Goal: Task Accomplishment & Management: Manage account settings

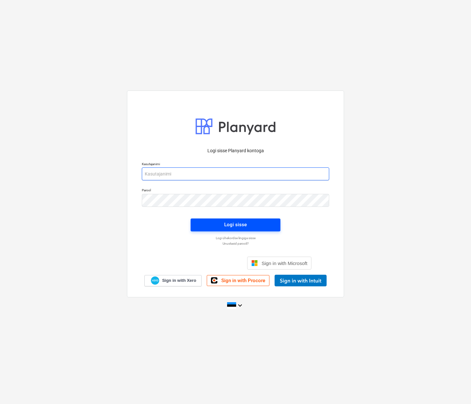
type input "[EMAIL_ADDRESS][DOMAIN_NAME]"
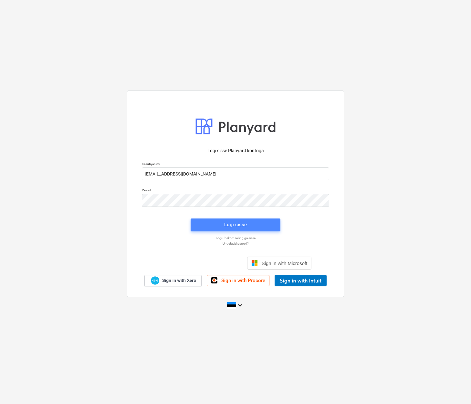
click at [251, 226] on span "Logi sisse" at bounding box center [235, 224] width 74 height 8
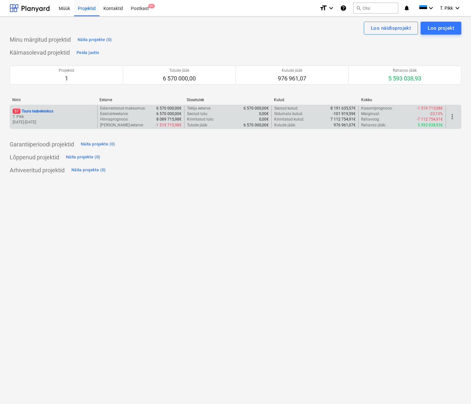
click at [69, 117] on p "T. Pikk" at bounding box center [54, 116] width 82 height 5
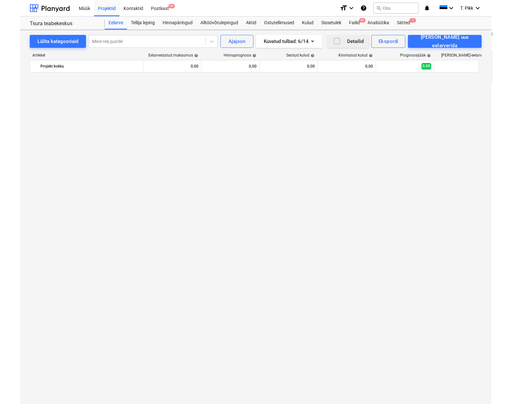
scroll to position [837, 0]
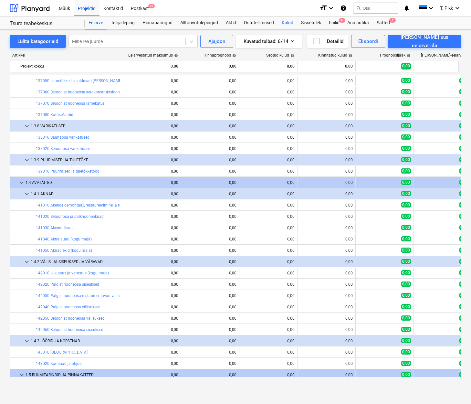
click at [291, 20] on div "Kulud" at bounding box center [287, 22] width 19 height 13
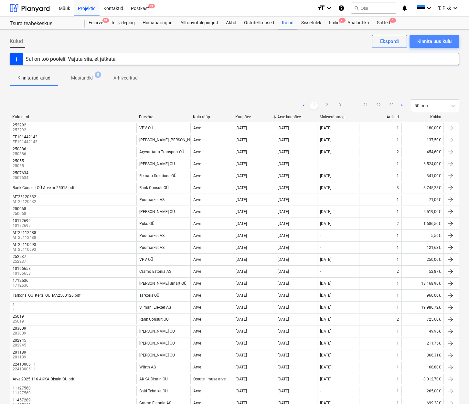
click at [438, 42] on div "Kinnita uus kulu" at bounding box center [434, 41] width 34 height 8
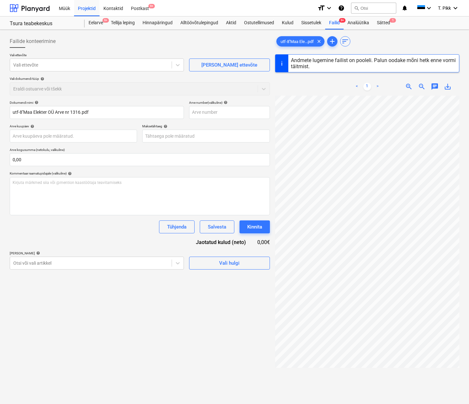
type input "1"
type input "[DATE]"
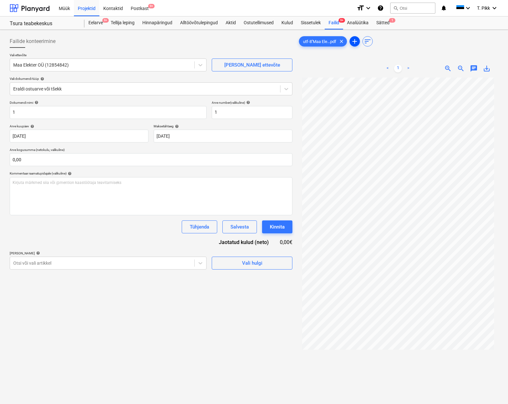
click at [355, 43] on span "add" at bounding box center [355, 41] width 8 height 8
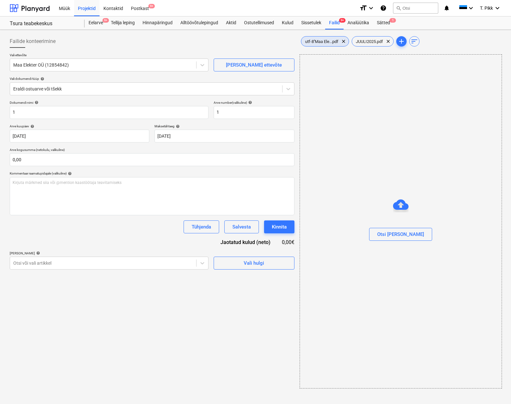
click at [327, 43] on span "utf-8''Maa Ele...pdf" at bounding box center [321, 41] width 41 height 5
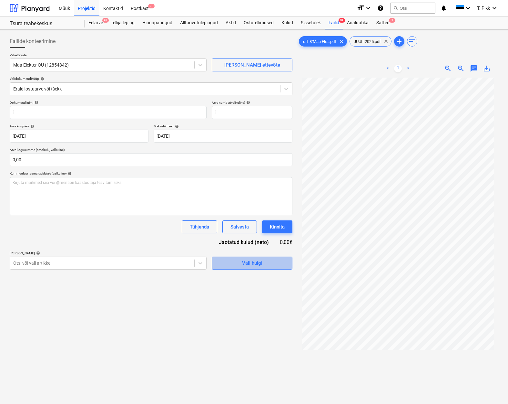
click at [238, 262] on span "Vali hulgi" at bounding box center [252, 263] width 65 height 8
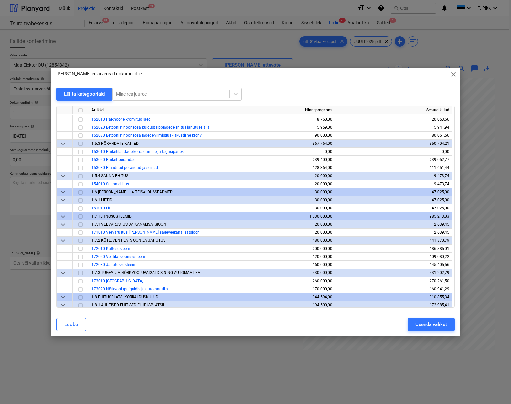
scroll to position [891, 0]
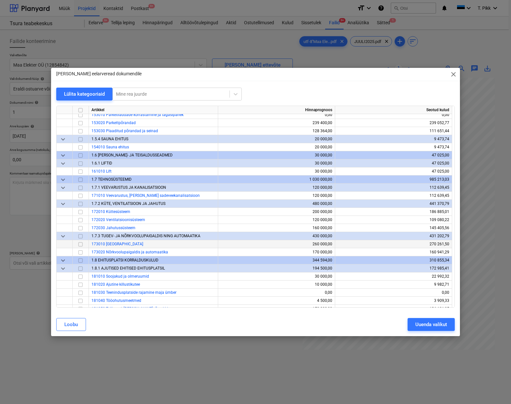
click at [82, 244] on input "checkbox" at bounding box center [81, 244] width 8 height 8
click at [413, 323] on button "Uuenda valikut" at bounding box center [430, 324] width 47 height 13
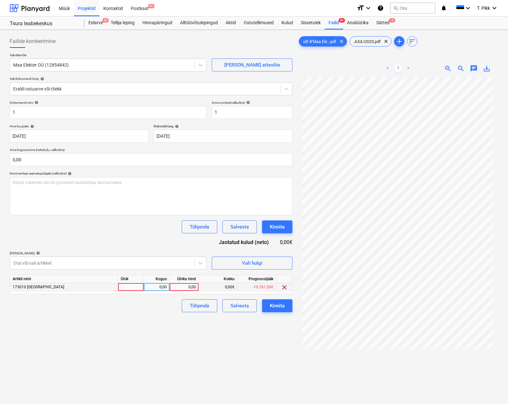
click at [141, 286] on div at bounding box center [131, 287] width 26 height 8
type input "tk"
click at [156, 283] on div "0,00" at bounding box center [157, 287] width 20 height 8
type input "1"
click at [191, 286] on div "0,00" at bounding box center [184, 287] width 24 height 8
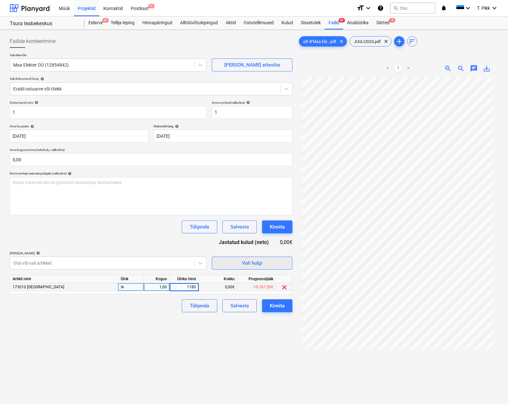
type input "11807"
click at [215, 287] on div "0,00€" at bounding box center [218, 287] width 39 height 8
click at [370, 43] on span "JUULI2025.pdf" at bounding box center [367, 41] width 35 height 5
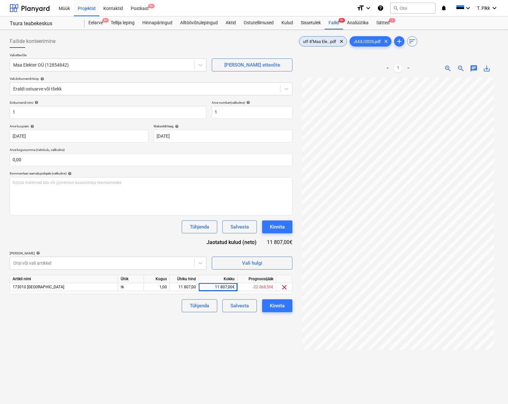
click at [319, 41] on span "utf-8''Maa Ele...pdf" at bounding box center [319, 41] width 41 height 5
click at [281, 306] on div "Kinnita" at bounding box center [277, 305] width 15 height 8
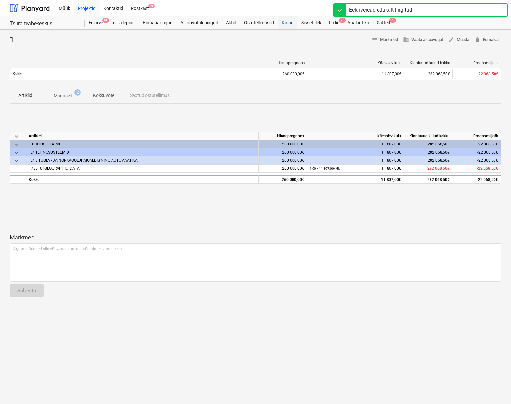
click at [290, 22] on div "Kulud" at bounding box center [287, 22] width 19 height 13
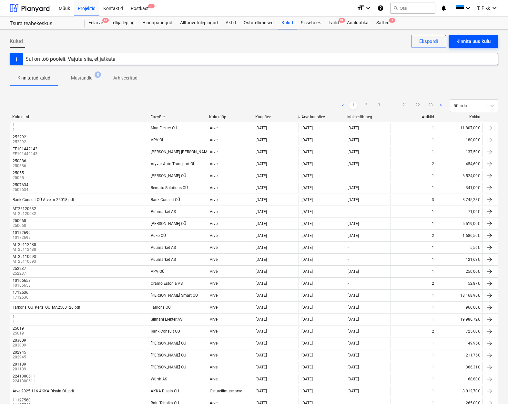
click at [471, 46] on button "Kinnita uus kulu" at bounding box center [474, 41] width 50 height 13
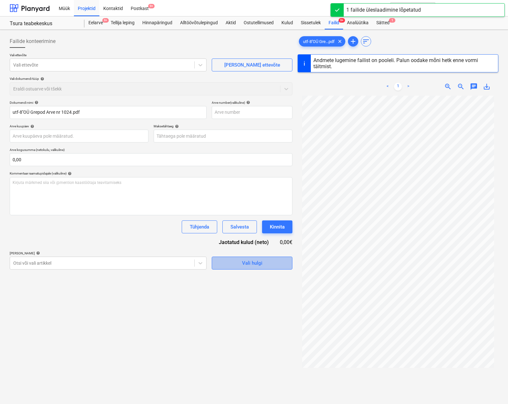
click at [264, 267] on button "Vali hulgi" at bounding box center [252, 262] width 81 height 13
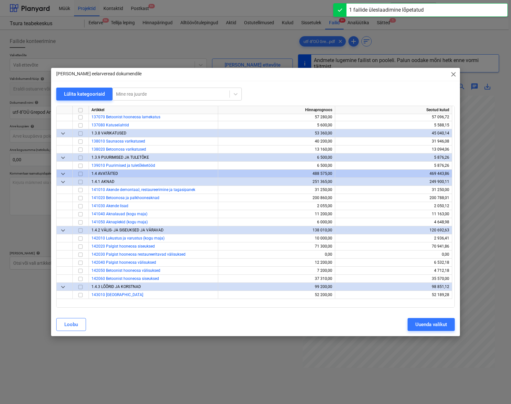
type input "1024"
type input "[DATE]"
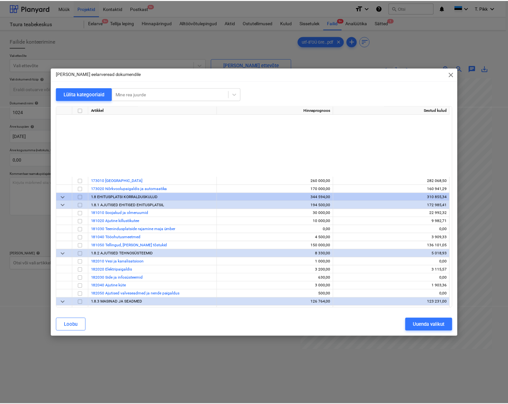
scroll to position [1088, 0]
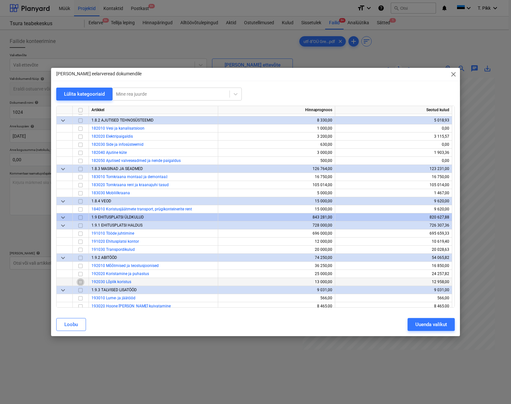
click at [79, 281] on input "checkbox" at bounding box center [81, 282] width 8 height 8
click at [425, 329] on button "Uuenda valikut" at bounding box center [430, 324] width 47 height 13
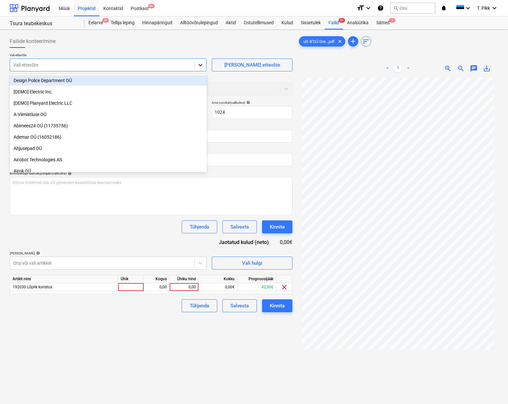
click at [201, 65] on icon at bounding box center [201, 65] width 4 height 2
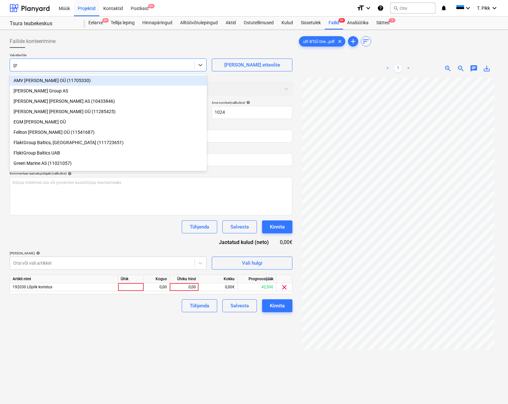
type input "gre"
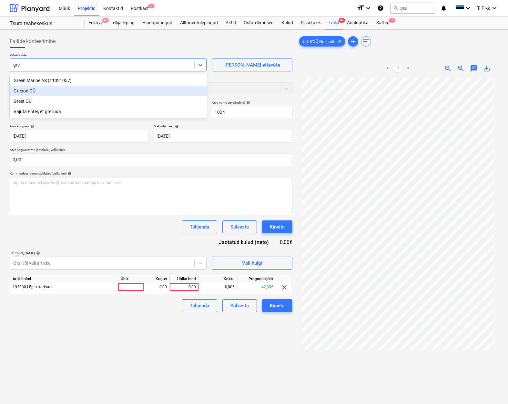
click at [35, 92] on div "Grepod OÜ" at bounding box center [108, 91] width 197 height 10
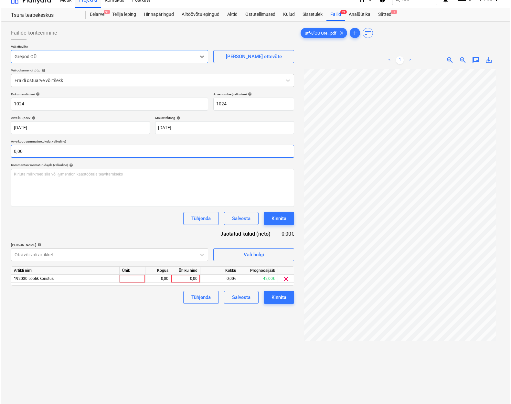
scroll to position [65, 0]
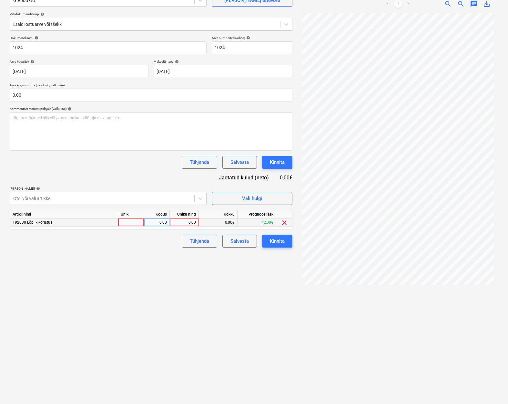
click at [128, 222] on div at bounding box center [131, 222] width 26 height 8
type input "tk"
click at [150, 218] on div "0,00" at bounding box center [157, 222] width 20 height 8
type input "1"
click at [185, 222] on div "0,00" at bounding box center [184, 222] width 24 height 8
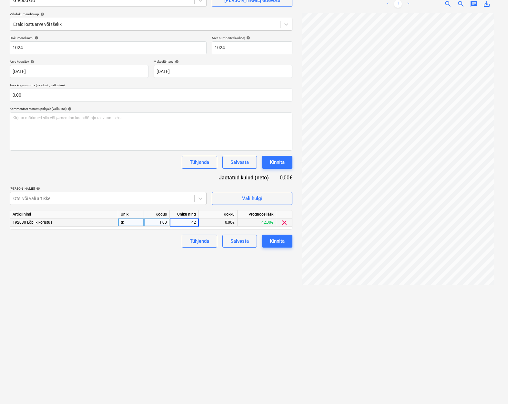
type input "424"
click at [213, 222] on div "0,00€" at bounding box center [218, 222] width 39 height 8
click at [286, 242] on button "Kinnita" at bounding box center [277, 240] width 30 height 13
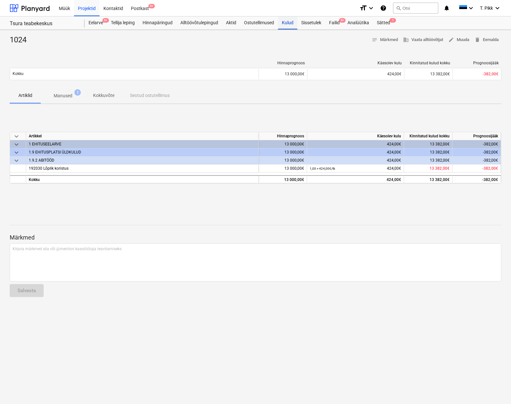
click at [292, 21] on div "Kulud" at bounding box center [287, 22] width 19 height 13
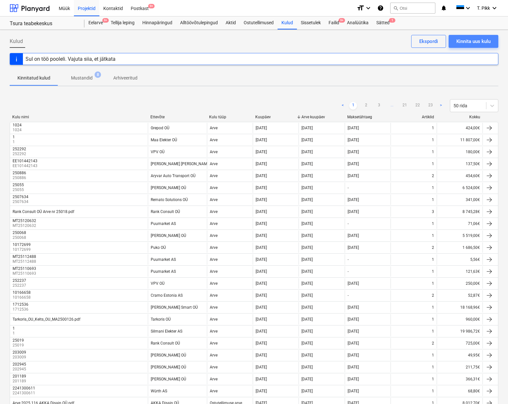
click at [467, 41] on div "Kinnita uus kulu" at bounding box center [474, 41] width 34 height 8
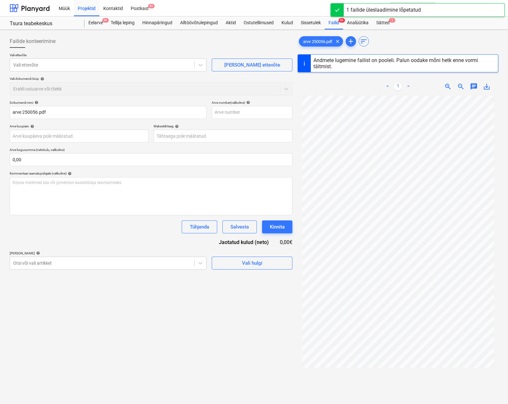
type input "250056"
type input "[DATE]"
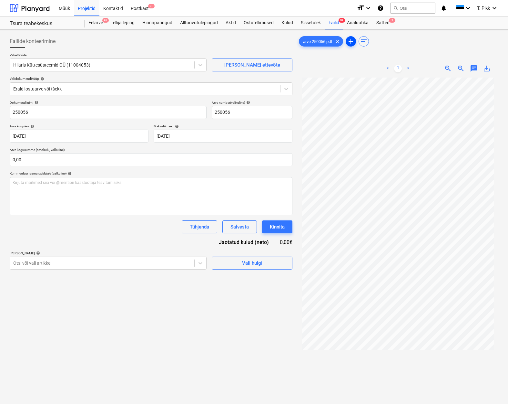
click at [353, 42] on span "add" at bounding box center [351, 41] width 8 height 8
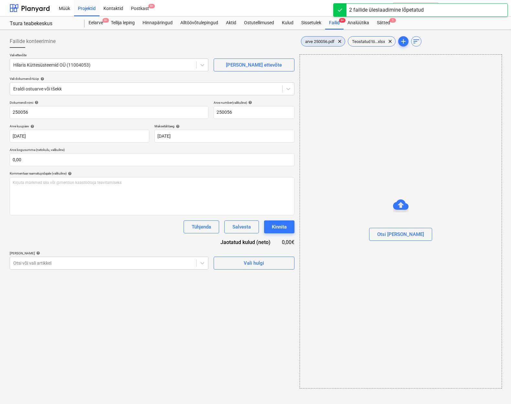
click at [319, 40] on span "arve 250056.pdf" at bounding box center [319, 41] width 37 height 5
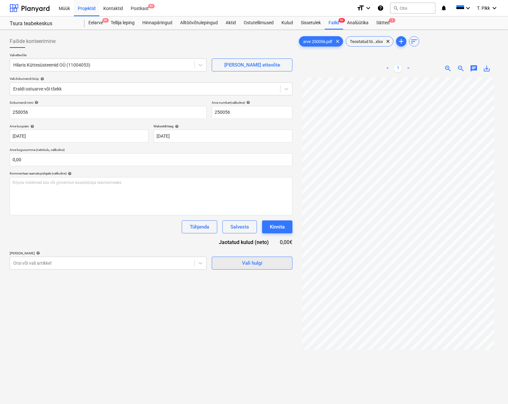
click at [237, 264] on span "Vali hulgi" at bounding box center [252, 263] width 65 height 8
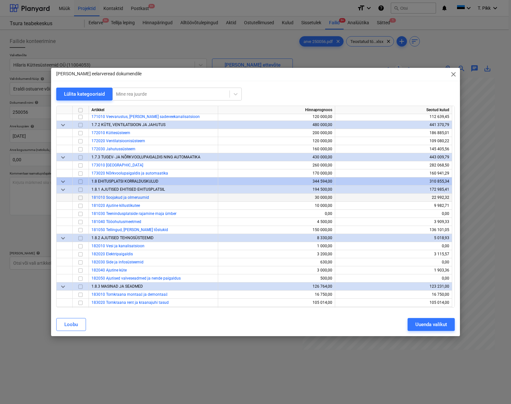
scroll to position [966, 0]
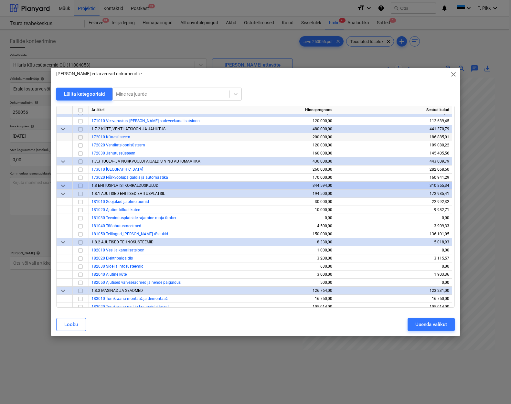
click at [81, 136] on input "checkbox" at bounding box center [81, 137] width 8 height 8
click at [81, 153] on input "checkbox" at bounding box center [81, 154] width 8 height 8
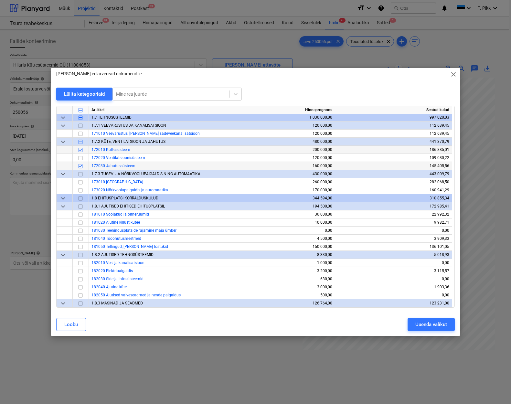
scroll to position [949, 0]
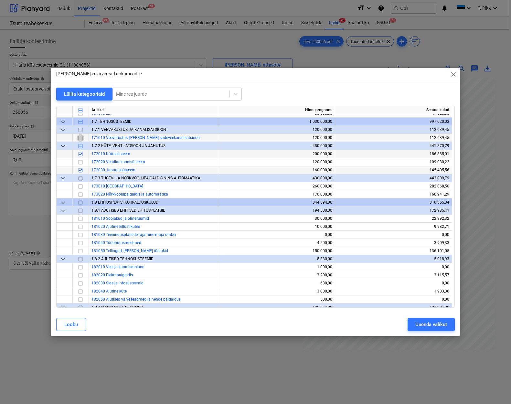
click at [80, 137] on input "checkbox" at bounding box center [81, 138] width 8 height 8
click at [426, 320] on div "Uuenda valikut" at bounding box center [431, 324] width 32 height 8
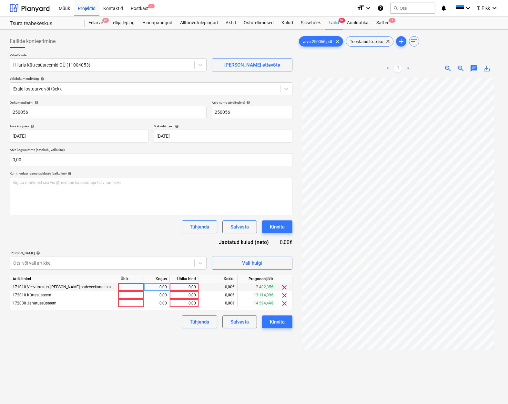
click at [130, 285] on div at bounding box center [131, 287] width 26 height 8
type input "tk"
click at [131, 294] on div at bounding box center [131, 295] width 26 height 8
type input "tk"
click at [131, 302] on div at bounding box center [131, 303] width 26 height 8
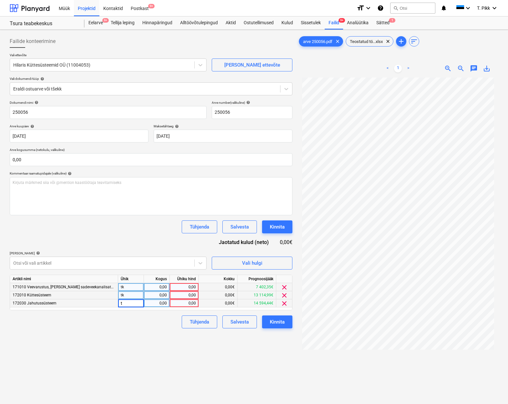
type input "tk"
click at [161, 286] on div "0,00" at bounding box center [157, 287] width 20 height 8
type input "1"
click at [162, 295] on div "0,00" at bounding box center [157, 295] width 20 height 8
click at [162, 304] on div "0,00" at bounding box center [157, 303] width 20 height 8
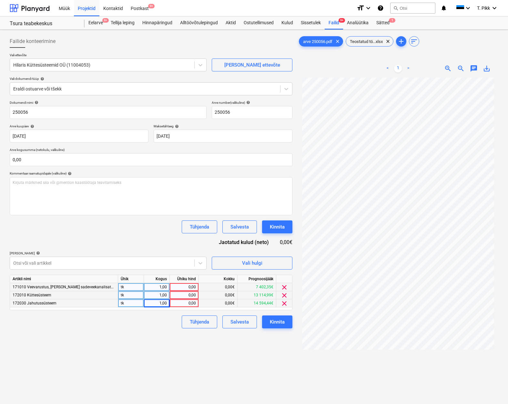
click at [181, 286] on div "0,00" at bounding box center [184, 287] width 24 height 8
click at [184, 304] on div "0,00" at bounding box center [184, 303] width 24 height 8
type input "5521"
click at [184, 297] on div "0,00" at bounding box center [184, 295] width 24 height 8
click at [178, 288] on div "0,00" at bounding box center [184, 287] width 24 height 8
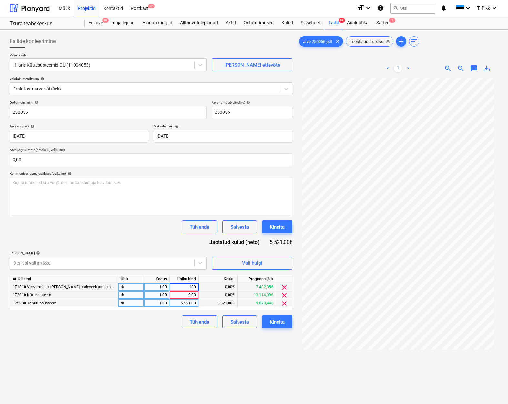
type input "1800"
click at [178, 295] on div "0,00" at bounding box center [184, 295] width 24 height 8
type input "1800"
click at [211, 294] on div "0,00€" at bounding box center [218, 295] width 39 height 8
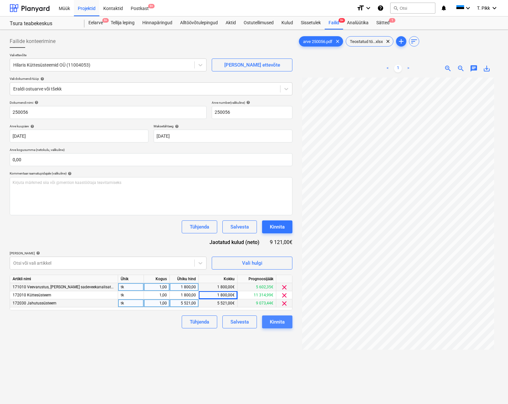
click at [276, 320] on div "Kinnita" at bounding box center [277, 321] width 15 height 8
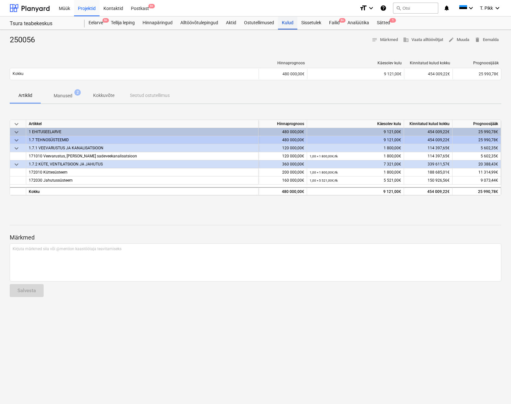
click at [292, 23] on div "Kulud" at bounding box center [287, 22] width 19 height 13
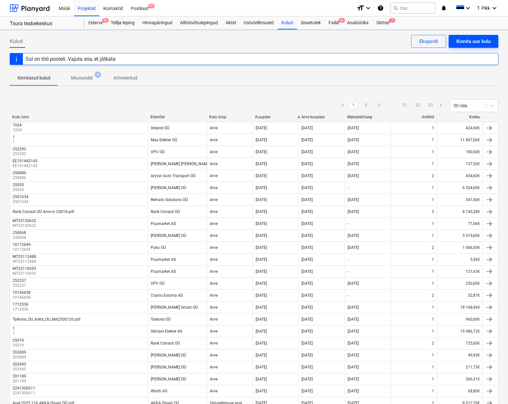
click at [465, 42] on div "Kinnita uus kulu" at bounding box center [474, 41] width 34 height 8
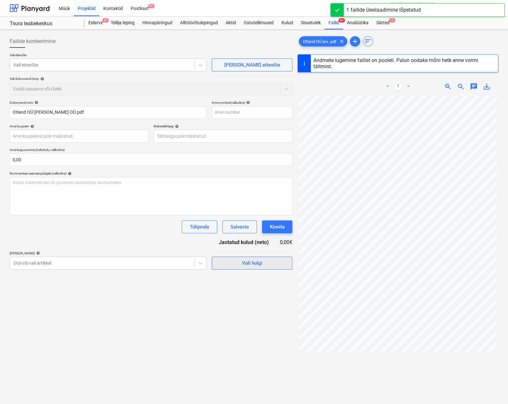
type input "12434838"
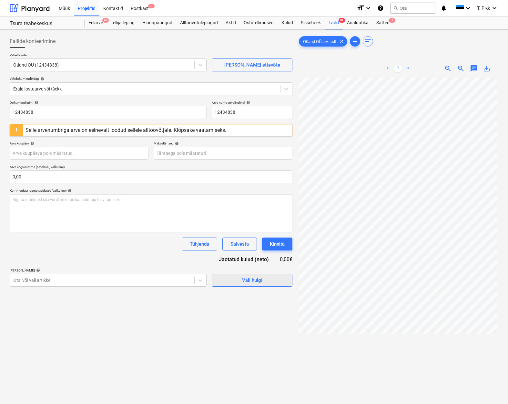
click at [236, 283] on span "Vali hulgi" at bounding box center [252, 280] width 65 height 8
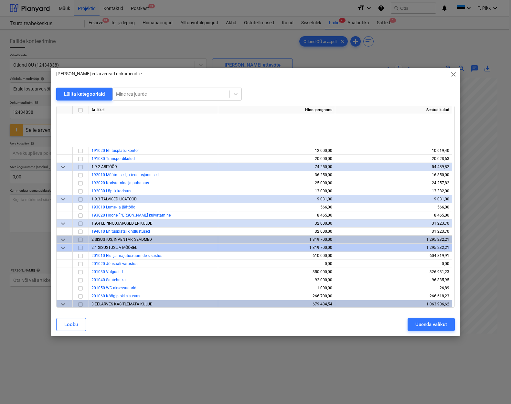
scroll to position [1284, 0]
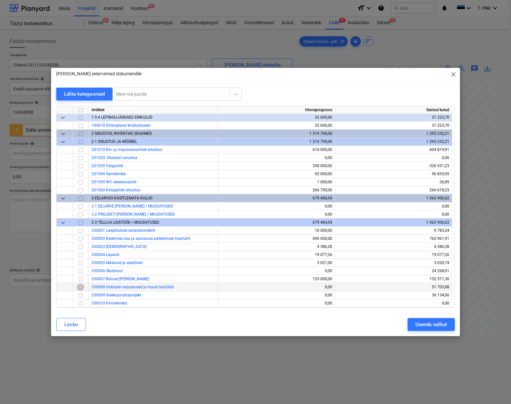
click at [79, 287] on input "checkbox" at bounding box center [81, 287] width 8 height 8
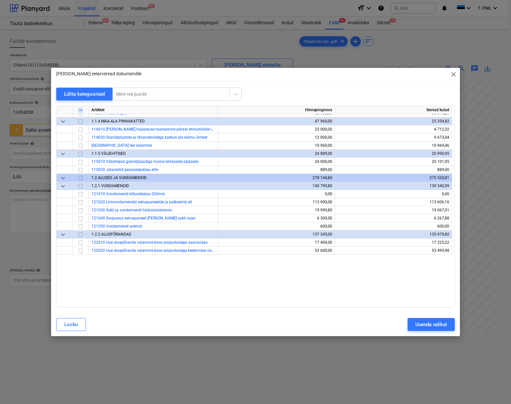
scroll to position [0, 0]
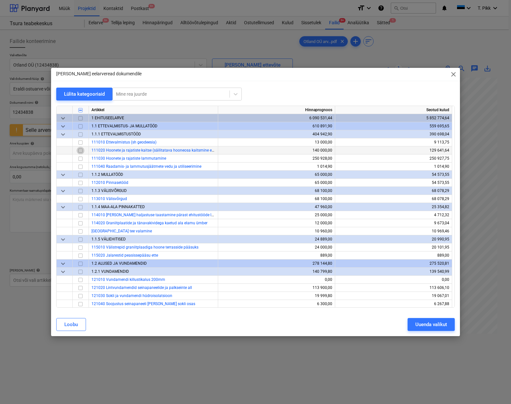
click at [80, 151] on input "checkbox" at bounding box center [81, 151] width 8 height 8
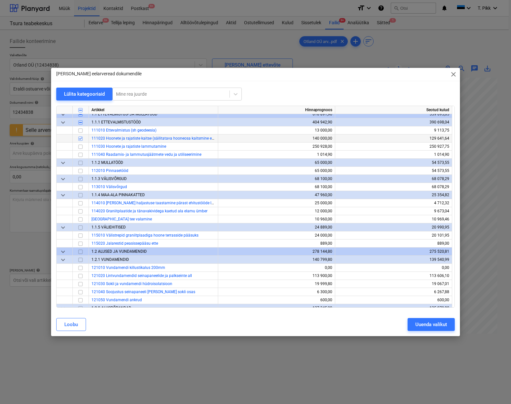
scroll to position [25, 0]
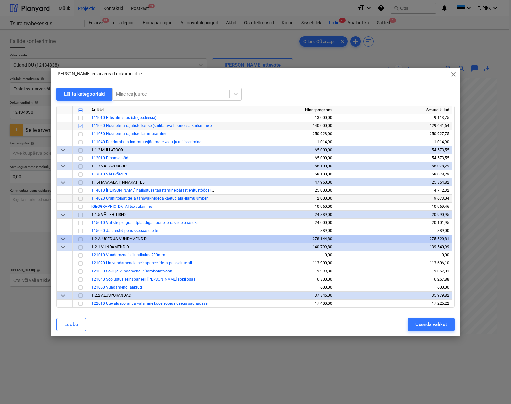
click at [79, 198] on input "checkbox" at bounding box center [81, 199] width 8 height 8
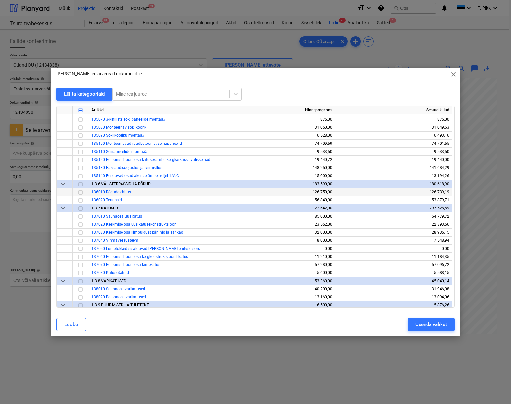
scroll to position [471, 0]
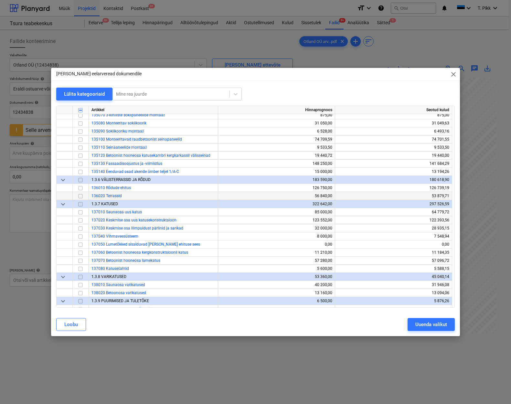
click at [80, 195] on input "checkbox" at bounding box center [81, 196] width 8 height 8
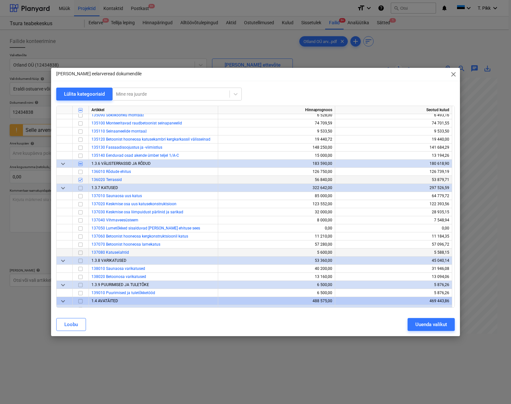
scroll to position [492, 0]
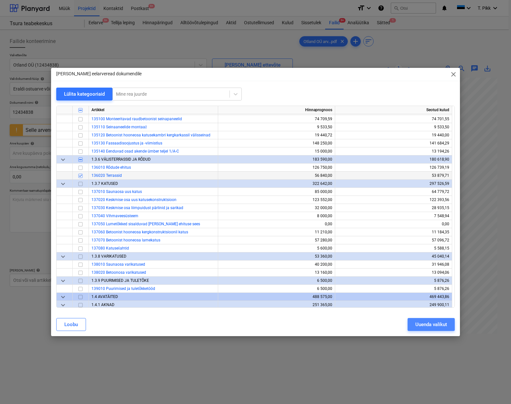
click at [434, 323] on div "Uuenda valikut" at bounding box center [431, 324] width 32 height 8
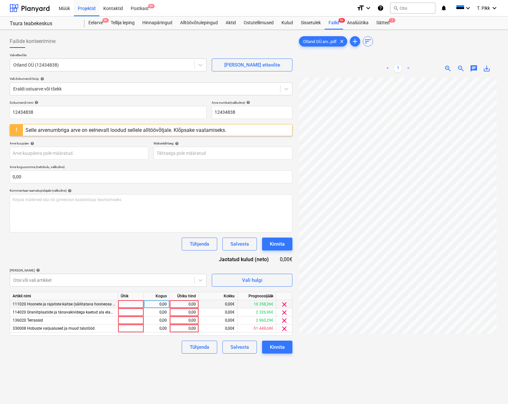
click at [126, 305] on div at bounding box center [131, 304] width 26 height 8
type input "tk"
click at [128, 314] on div at bounding box center [131, 312] width 26 height 8
type input "tk"
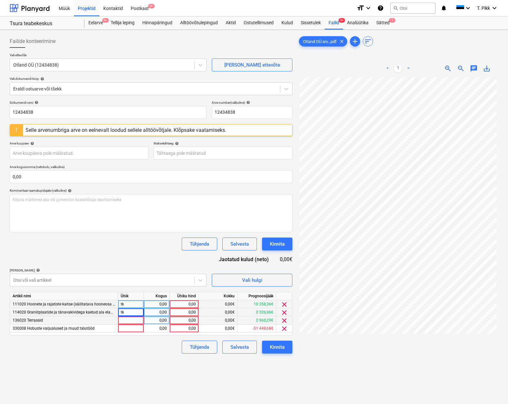
click at [129, 319] on div at bounding box center [131, 320] width 26 height 8
type input "tk"
click at [131, 328] on div at bounding box center [131, 328] width 26 height 8
type input "tk"
click at [155, 306] on div "0,00" at bounding box center [157, 304] width 20 height 8
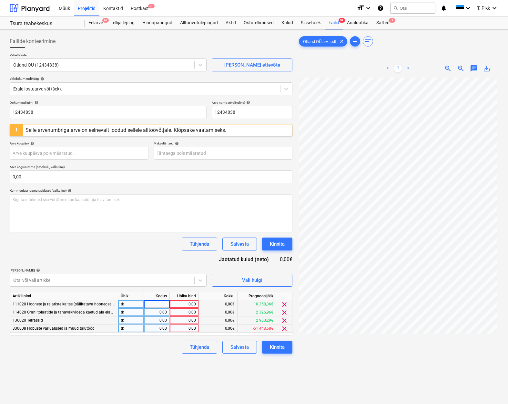
type input "1"
click at [155, 311] on div "0,00" at bounding box center [157, 312] width 20 height 8
type input "1"
click at [157, 320] on div "0,00" at bounding box center [157, 320] width 20 height 8
click at [157, 327] on div "0,00" at bounding box center [157, 328] width 20 height 8
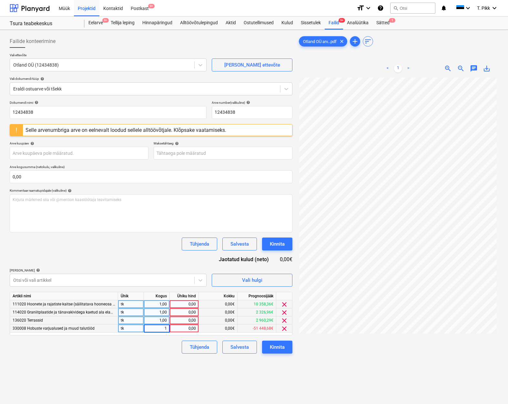
click at [181, 303] on div "0,00" at bounding box center [184, 304] width 24 height 8
type input "2000"
click at [179, 313] on div "0,00" at bounding box center [184, 312] width 24 height 8
type input "2300"
click at [181, 321] on div "0,00" at bounding box center [184, 320] width 24 height 8
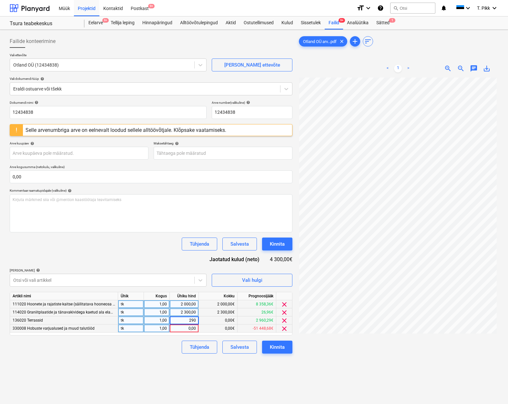
type input "2900"
click at [182, 330] on div "0,00" at bounding box center [184, 328] width 24 height 8
click at [269, 279] on span "Vali hulgi" at bounding box center [252, 280] width 65 height 8
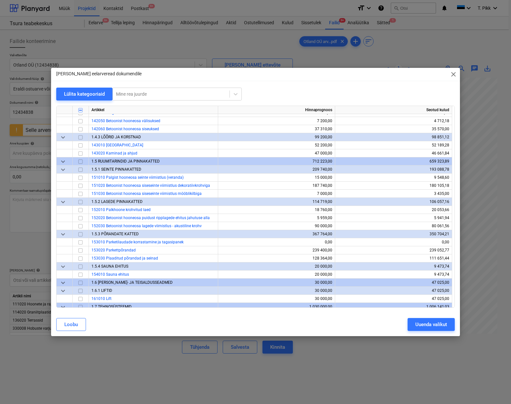
scroll to position [756, 0]
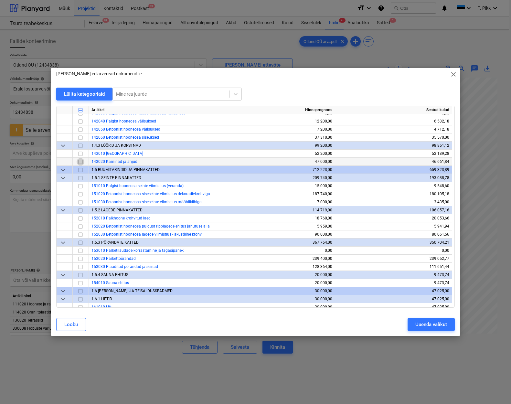
click at [80, 163] on input "checkbox" at bounding box center [81, 162] width 8 height 8
click at [431, 325] on div "Uuenda valikut" at bounding box center [431, 324] width 32 height 8
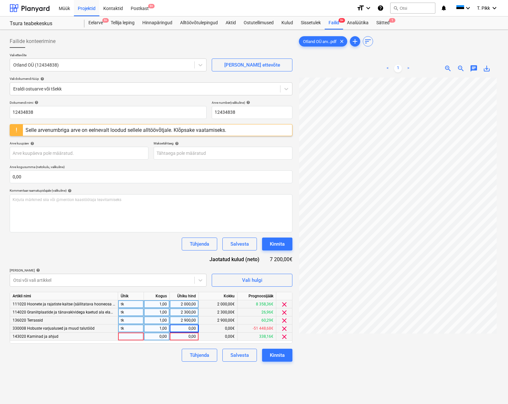
click at [124, 338] on div at bounding box center [131, 336] width 26 height 8
type input "tk"
click at [158, 339] on div "0,00" at bounding box center [157, 336] width 20 height 8
type input "1"
click at [183, 337] on div "0,00" at bounding box center [184, 336] width 24 height 8
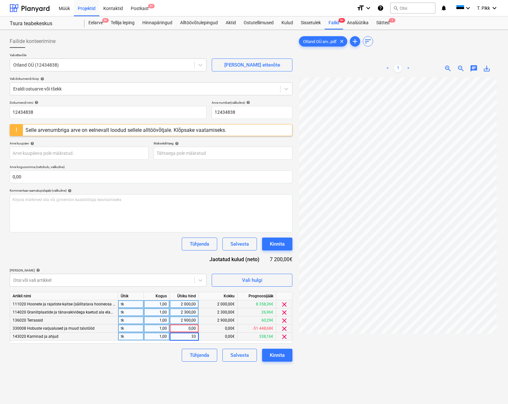
type input "338"
click at [181, 328] on div "0,00" at bounding box center [184, 328] width 24 height 8
type input "61,2"
click at [190, 320] on div "2 900,00" at bounding box center [184, 320] width 24 height 8
type input "4000"
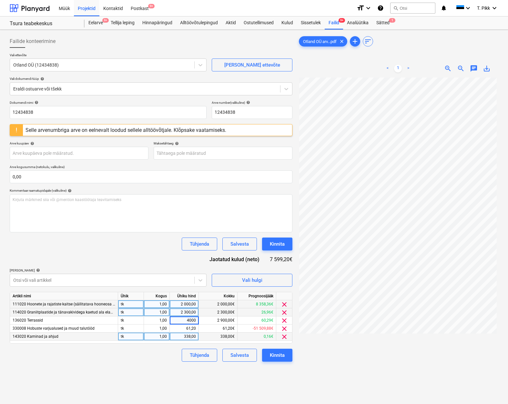
click at [189, 313] on div "2 300,00" at bounding box center [184, 312] width 24 height 8
type input "4000"
click at [184, 305] on div "2 000,00" at bounding box center [184, 304] width 24 height 8
type input "4000"
click at [182, 330] on div "61,20" at bounding box center [184, 328] width 24 height 8
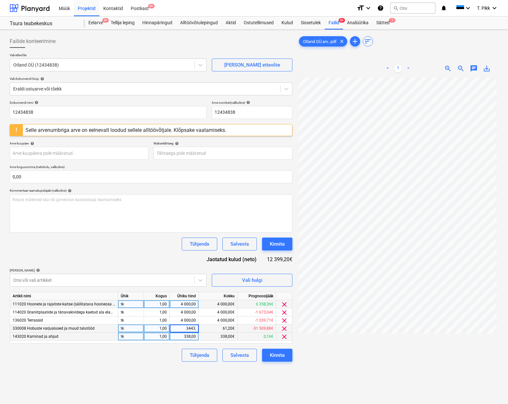
type input "3443,5"
click at [188, 319] on div "4 000,00" at bounding box center [184, 320] width 24 height 8
click at [280, 358] on div "Kinnita" at bounding box center [277, 355] width 15 height 8
